Goal: Task Accomplishment & Management: Complete application form

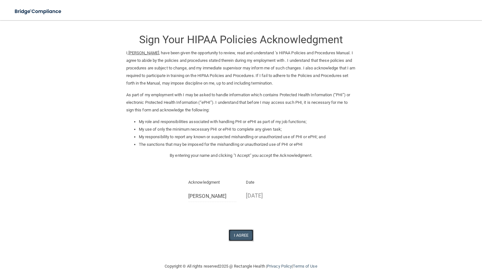
click at [239, 236] on button "I Agree" at bounding box center [241, 235] width 25 height 12
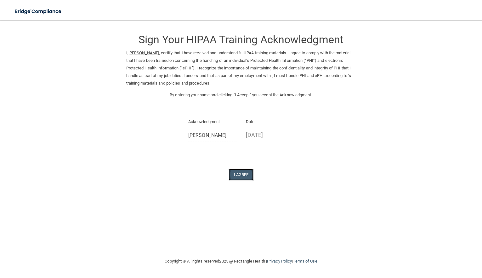
click at [239, 177] on button "I Agree" at bounding box center [241, 175] width 25 height 12
